Goal: Information Seeking & Learning: Check status

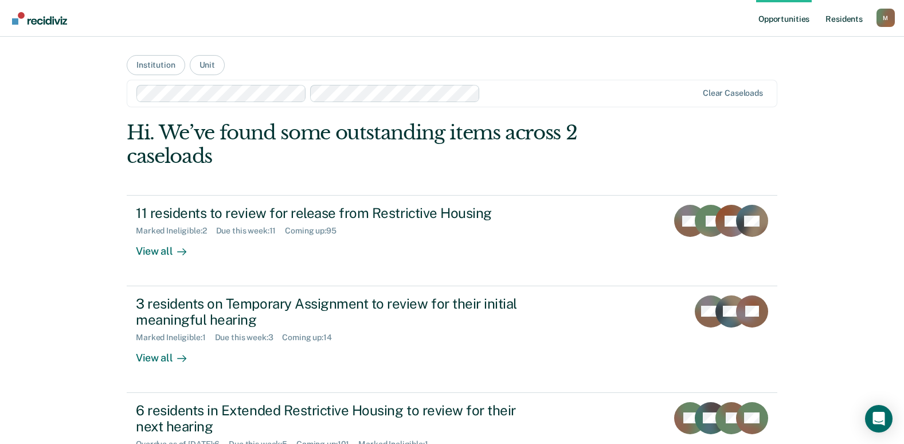
click at [845, 20] on link "Resident s" at bounding box center [845, 18] width 42 height 37
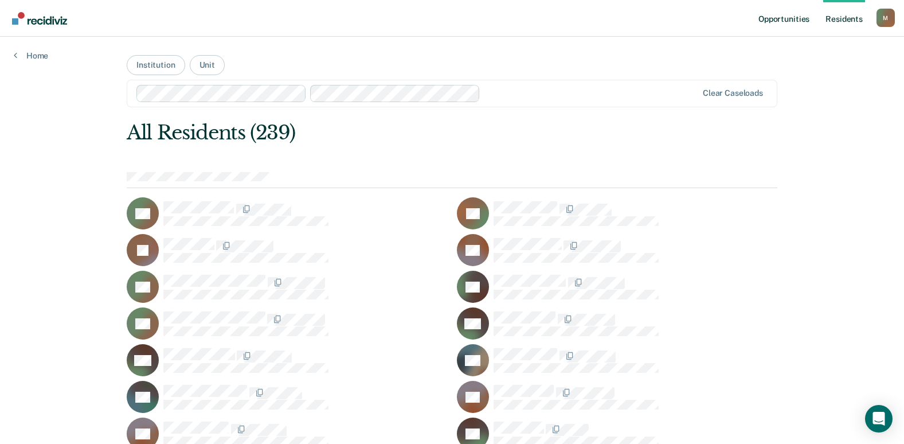
click at [791, 18] on link "Opportunities" at bounding box center [784, 18] width 56 height 37
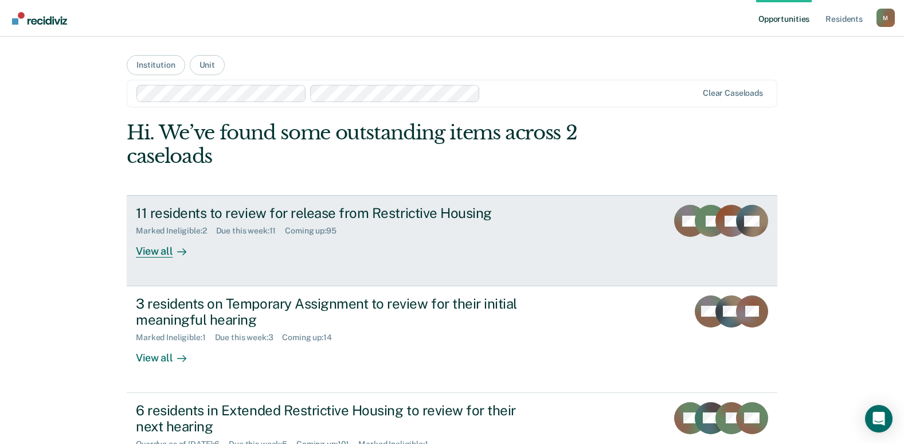
click at [291, 209] on div "11 residents to review for release from Restrictive Housing" at bounding box center [337, 213] width 403 height 17
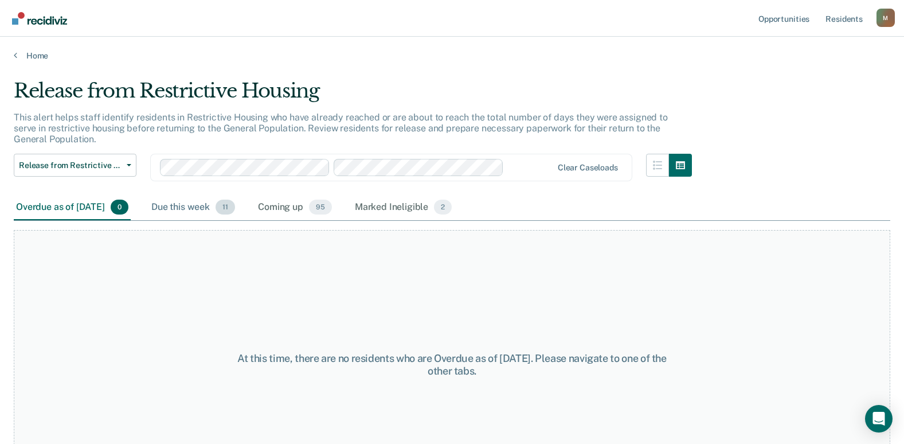
click at [232, 209] on div "Due this week 11" at bounding box center [193, 207] width 88 height 25
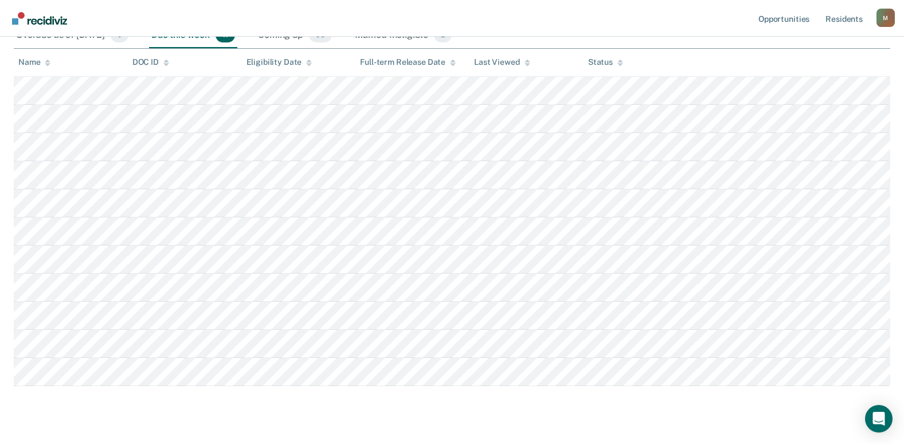
scroll to position [115, 0]
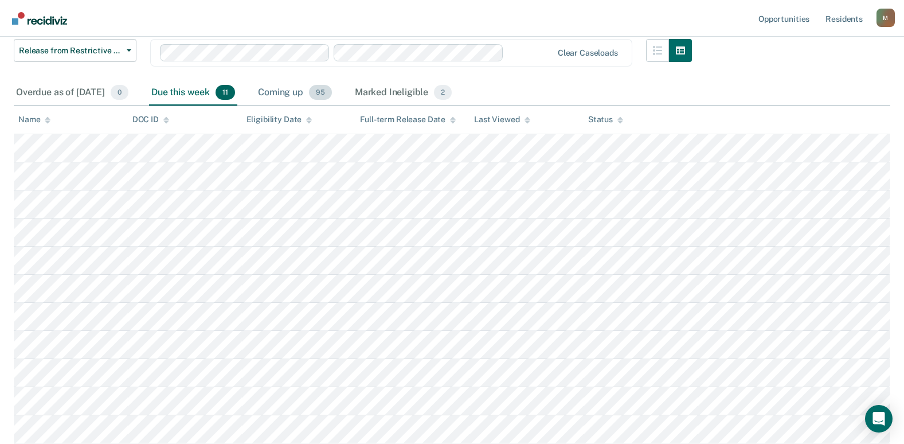
click at [306, 91] on div "Coming up 95" at bounding box center [295, 92] width 79 height 25
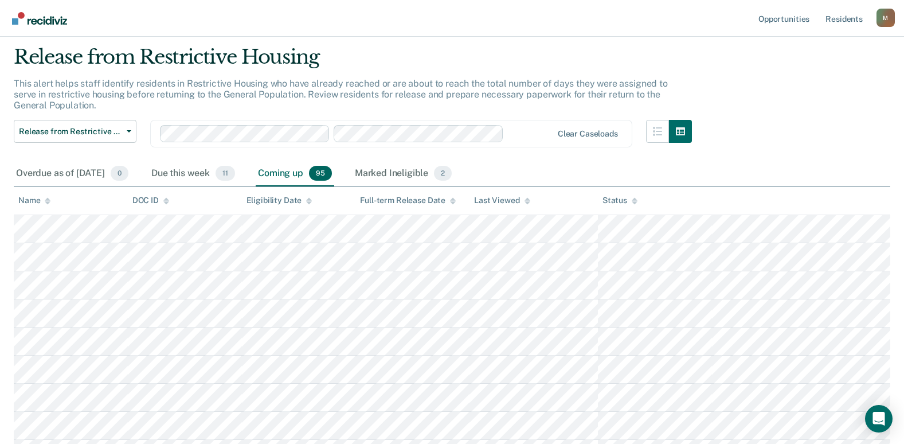
scroll to position [0, 0]
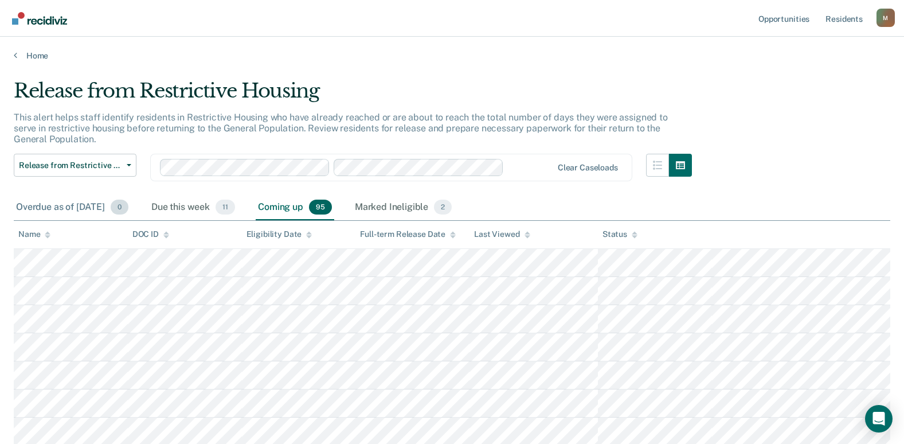
click at [92, 201] on div "Overdue as of [DATE] 0" at bounding box center [72, 207] width 117 height 25
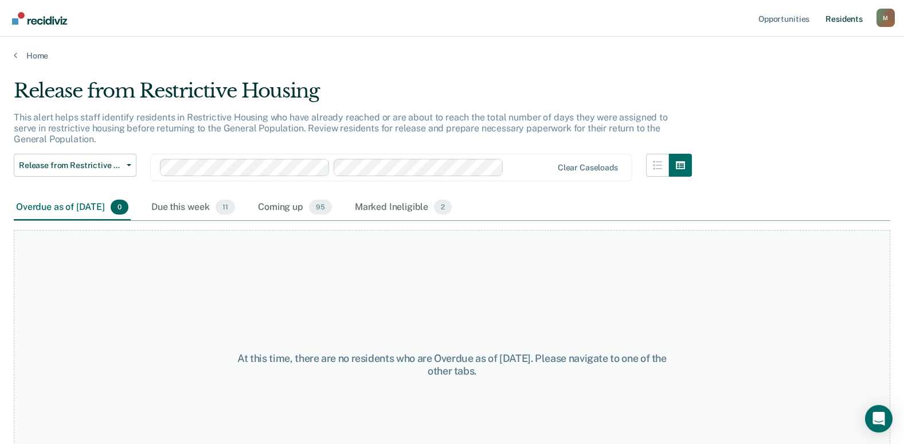
click at [854, 21] on link "Resident s" at bounding box center [845, 18] width 42 height 37
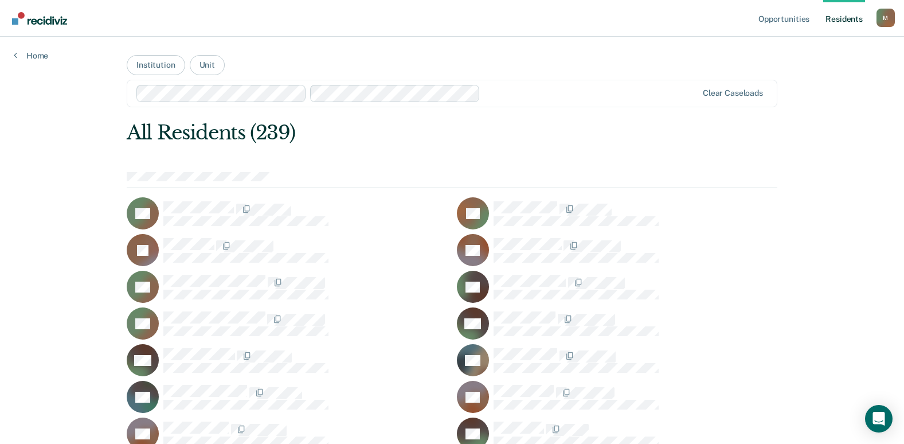
scroll to position [2849, 0]
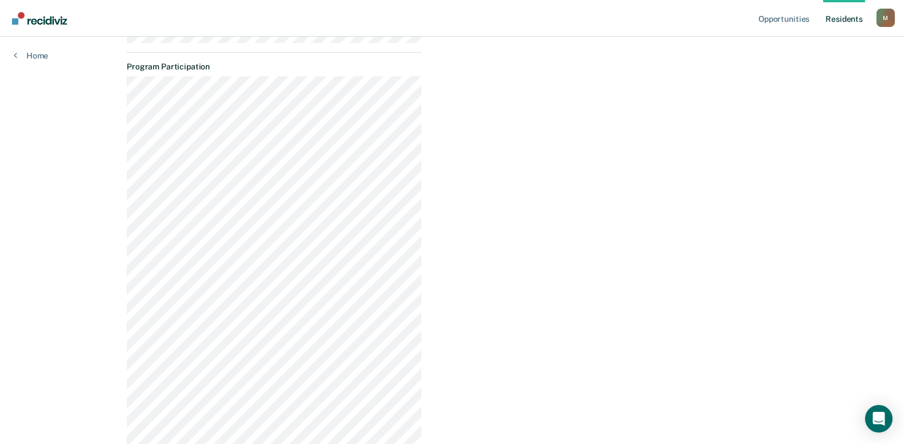
scroll to position [1221, 0]
